Goal: Transaction & Acquisition: Download file/media

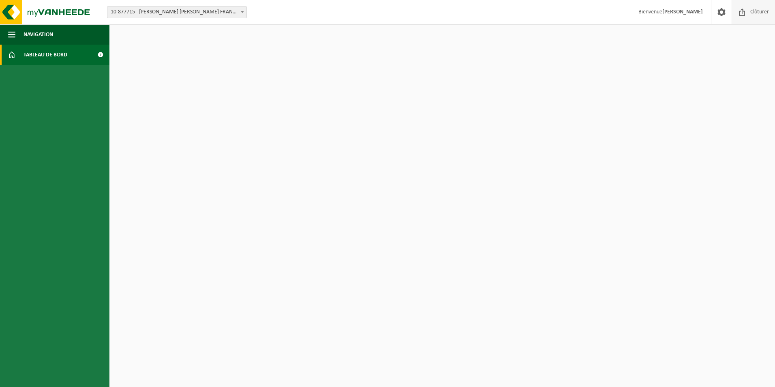
click at [757, 18] on span "Clôturer" at bounding box center [759, 12] width 23 height 24
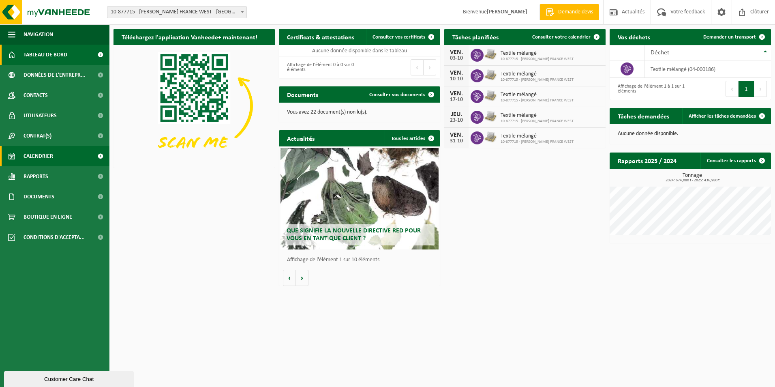
click at [19, 156] on link "Calendrier" at bounding box center [54, 156] width 109 height 20
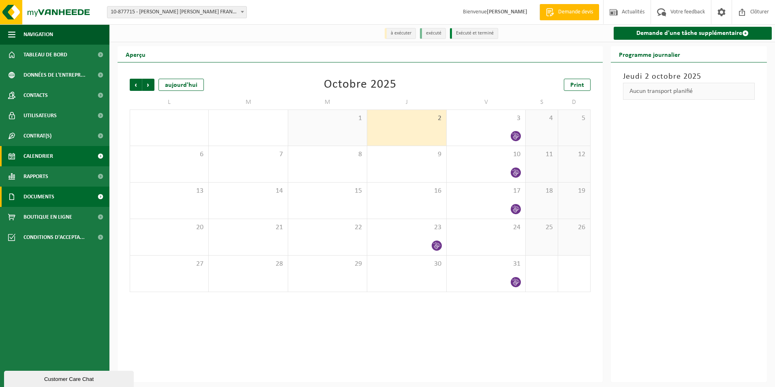
click at [45, 196] on span "Documents" at bounding box center [39, 196] width 31 height 20
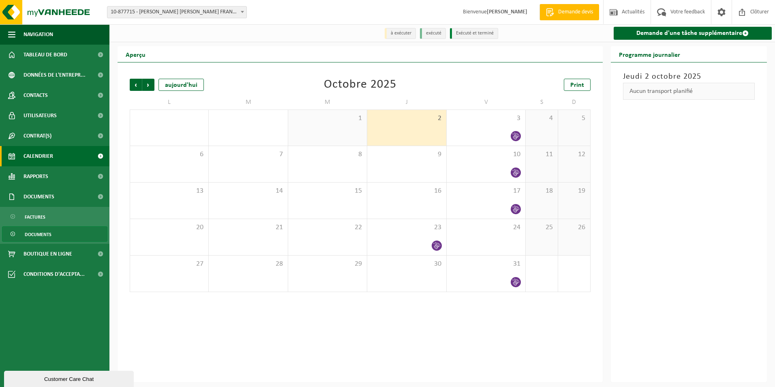
click at [46, 234] on span "Documents" at bounding box center [38, 234] width 27 height 15
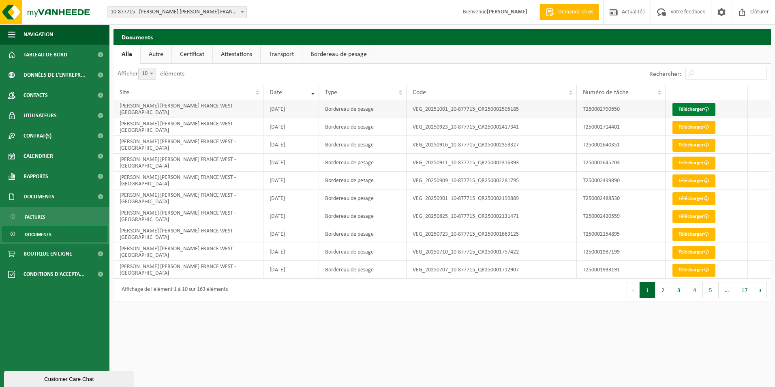
click at [684, 108] on link "Télécharger" at bounding box center [694, 109] width 43 height 13
